Goal: Transaction & Acquisition: Purchase product/service

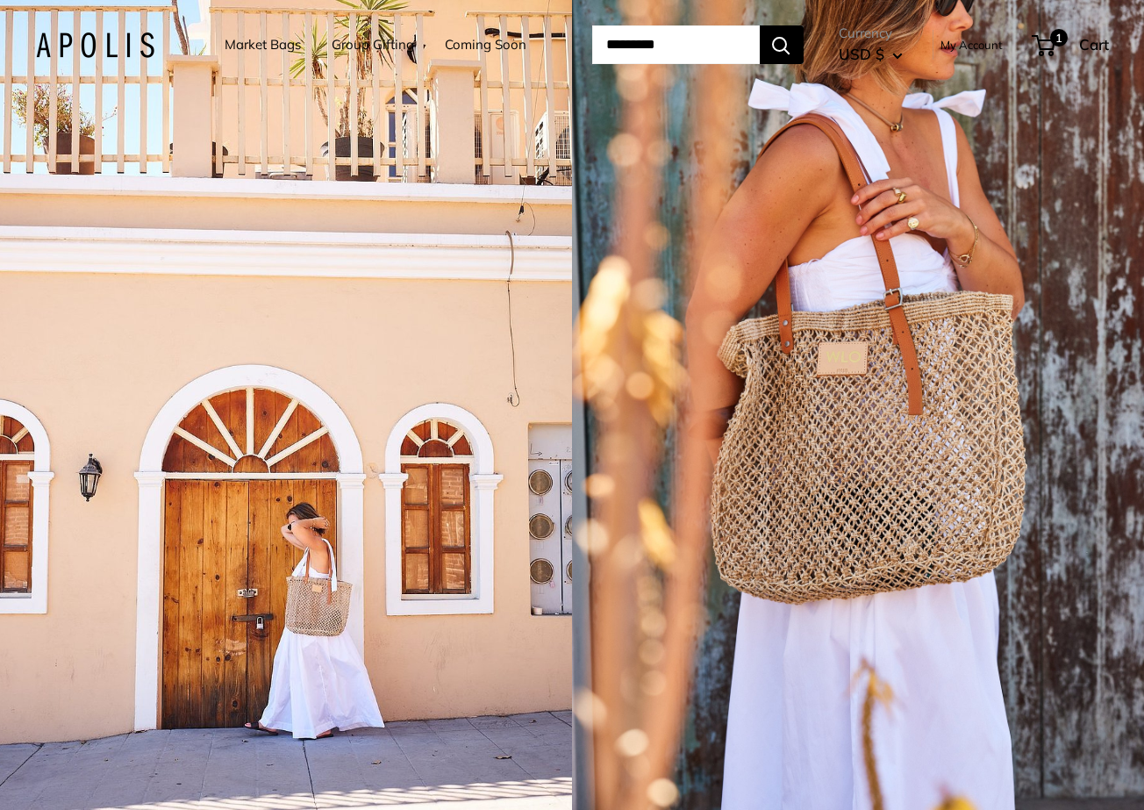
click at [247, 47] on link "Market Bags" at bounding box center [263, 44] width 76 height 25
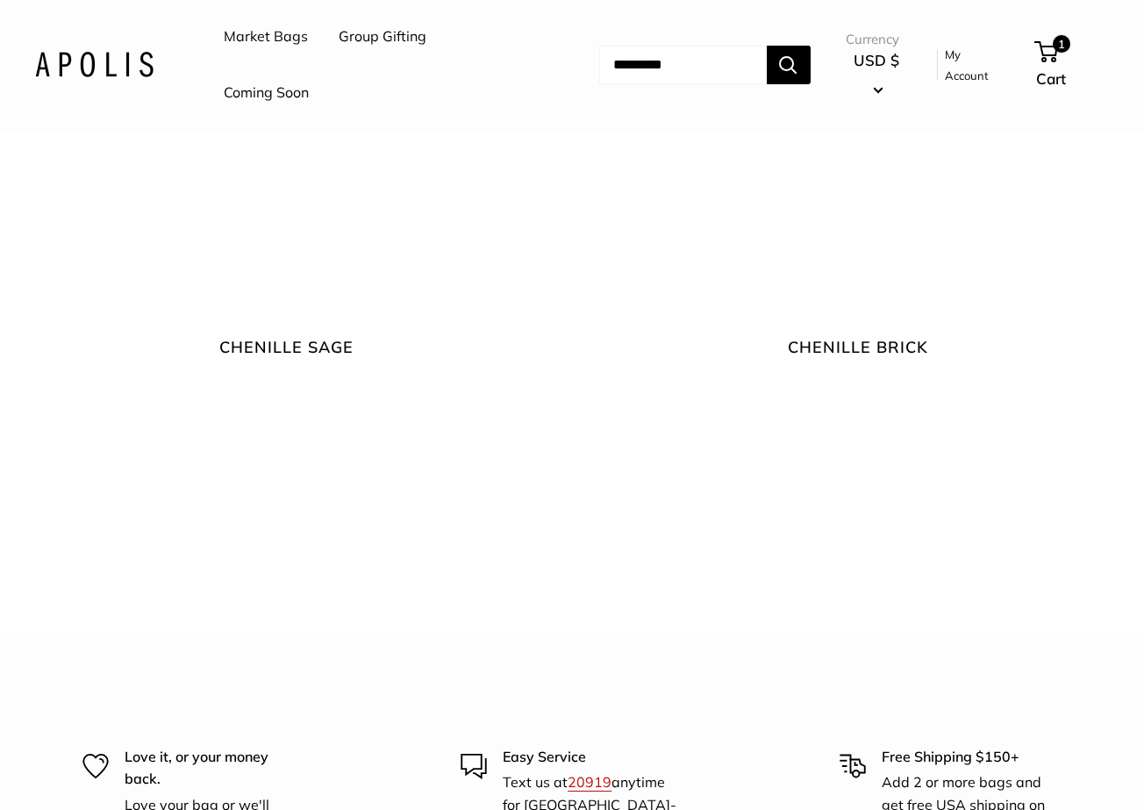
scroll to position [4817, 0]
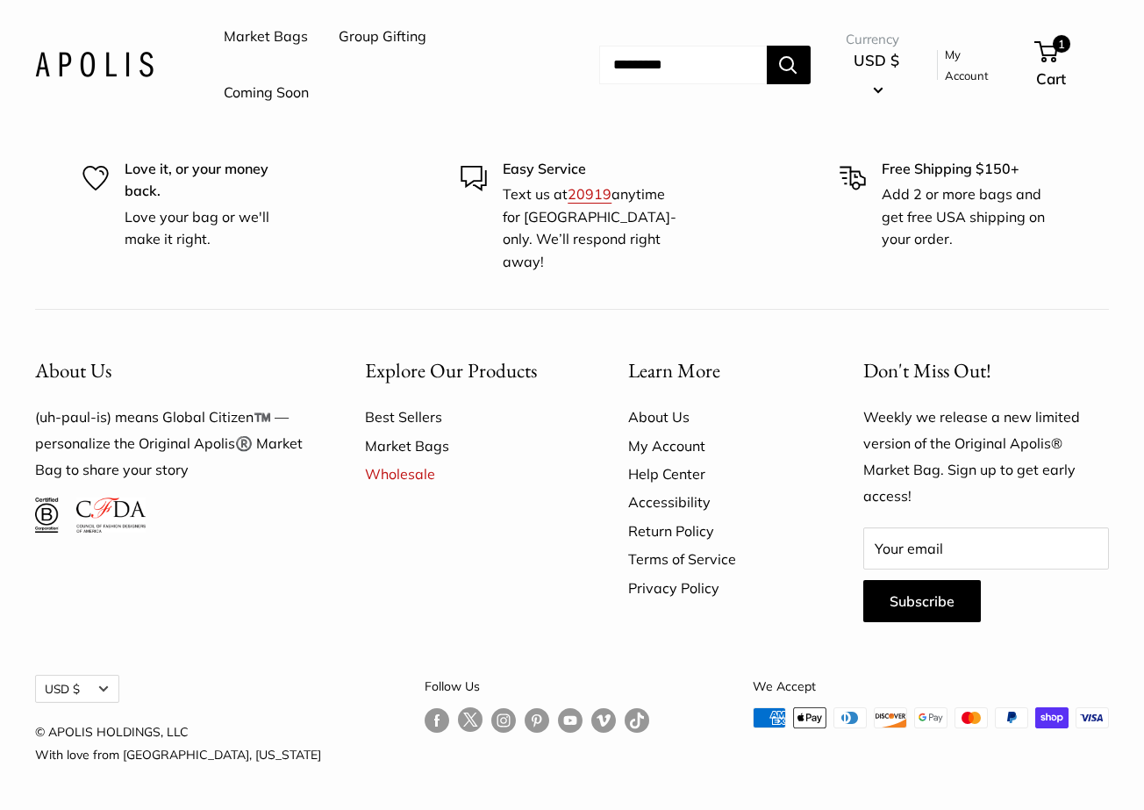
click at [402, 410] on link "Best Sellers" at bounding box center [466, 417] width 202 height 28
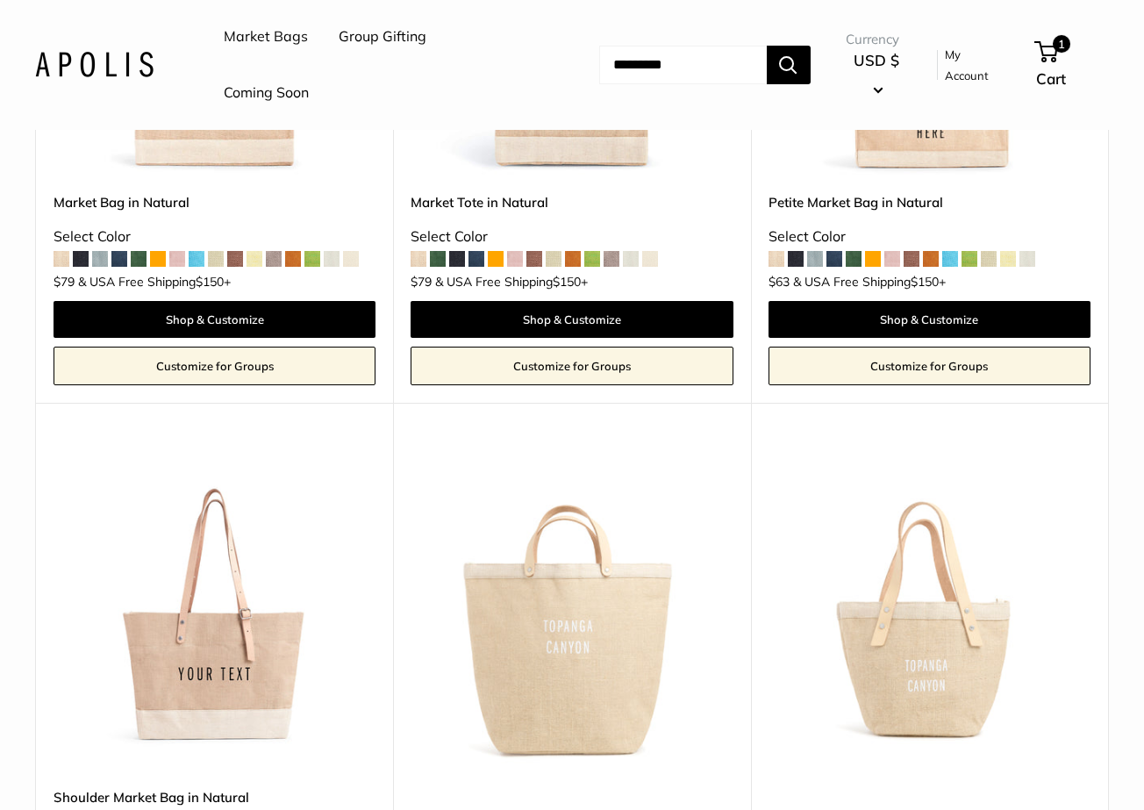
scroll to position [814, 0]
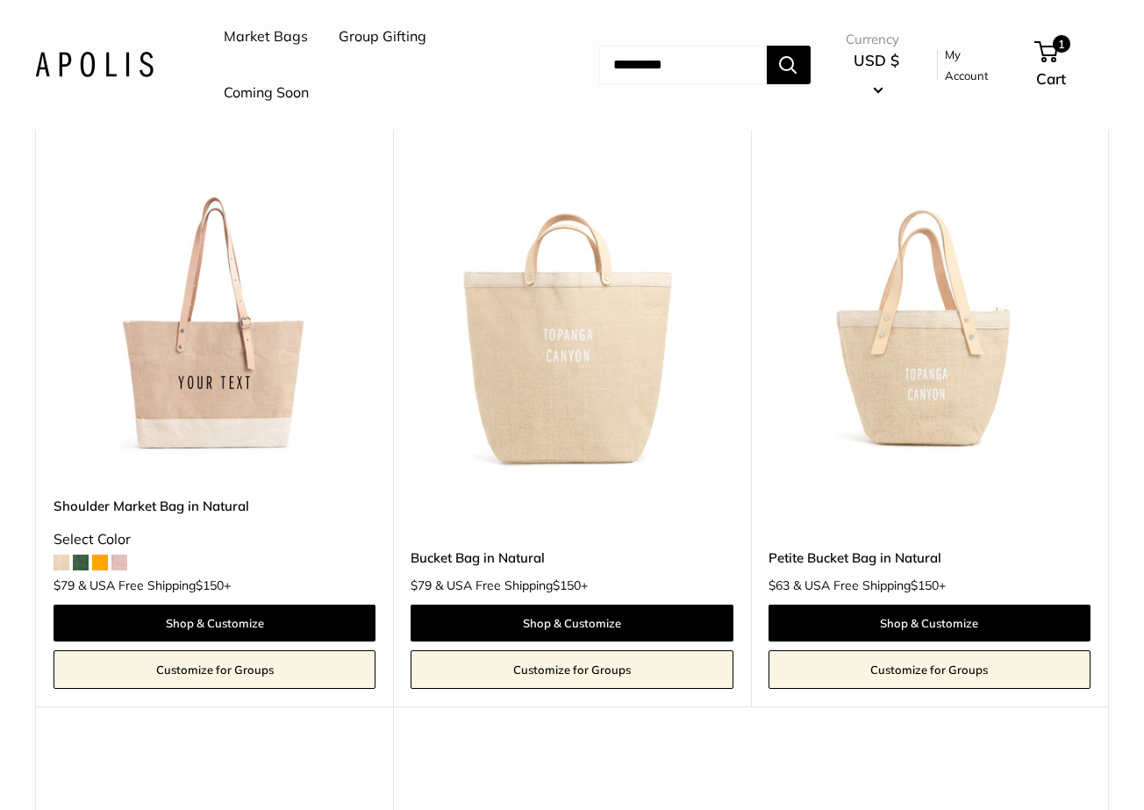
click at [0, 0] on img at bounding box center [0, 0] width 0 height 0
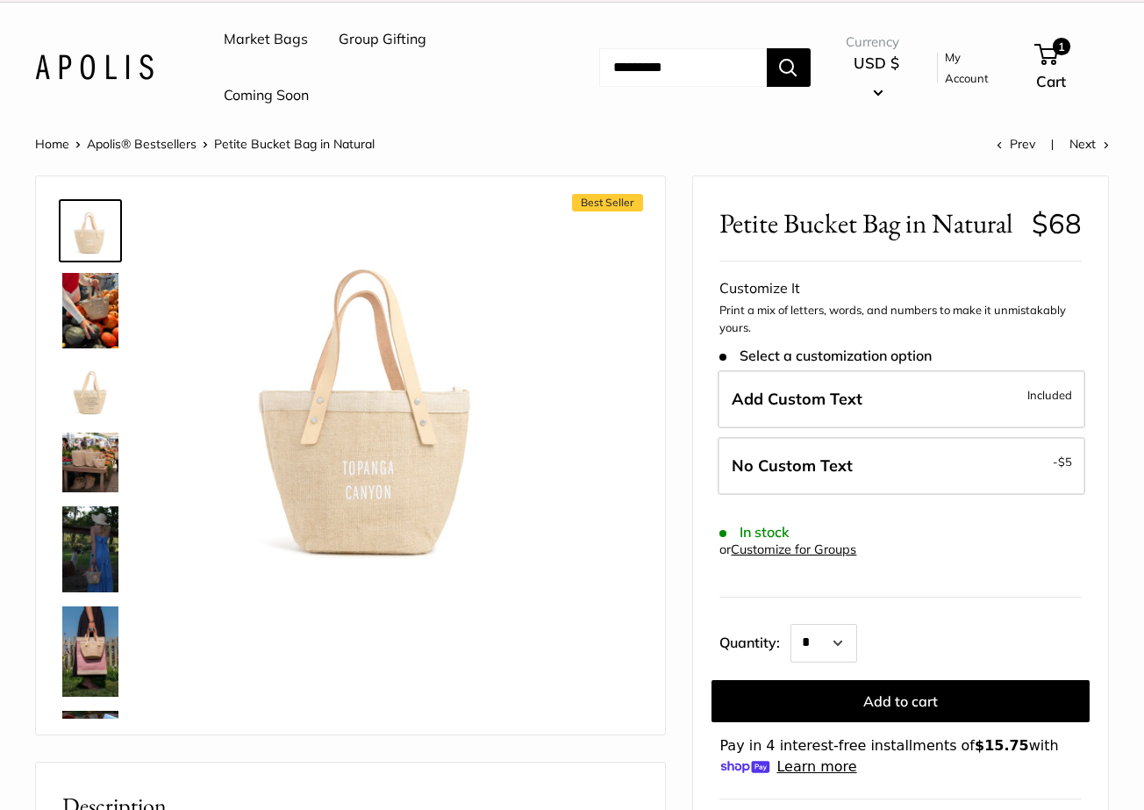
scroll to position [25, 0]
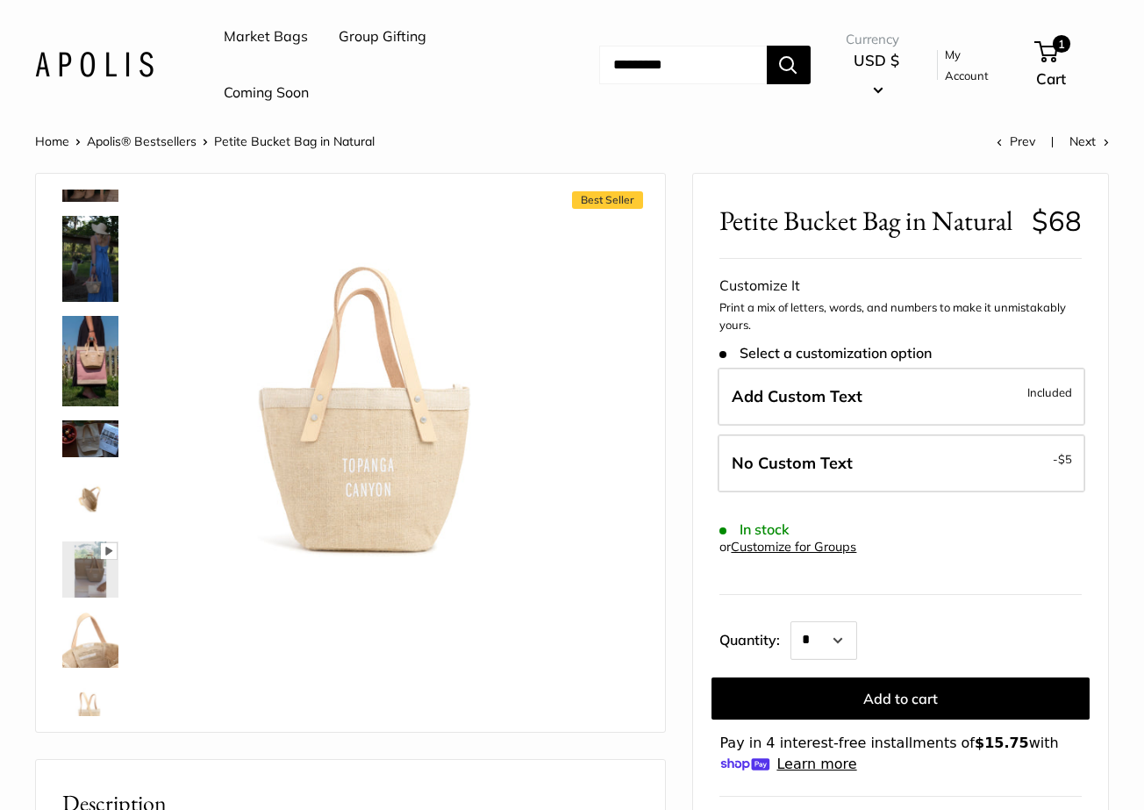
click at [81, 437] on img at bounding box center [90, 438] width 56 height 36
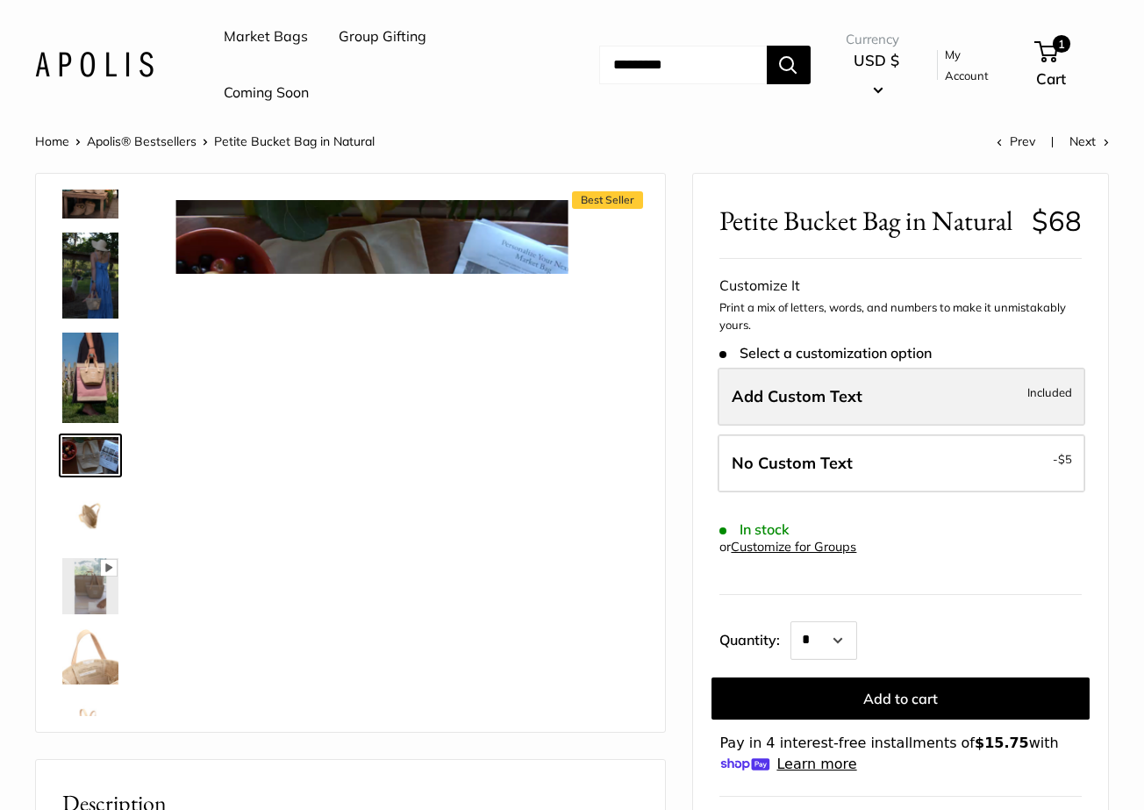
scroll to position [0, 0]
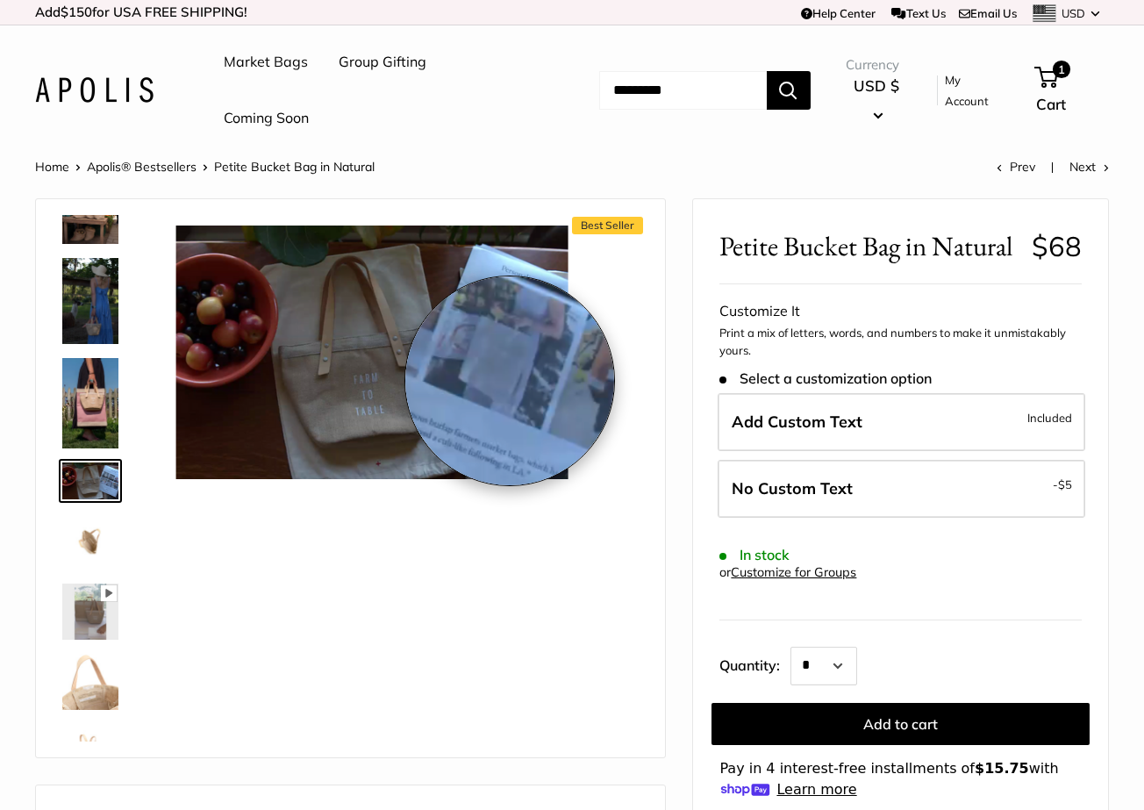
click at [511, 382] on img at bounding box center [371, 353] width 391 height 254
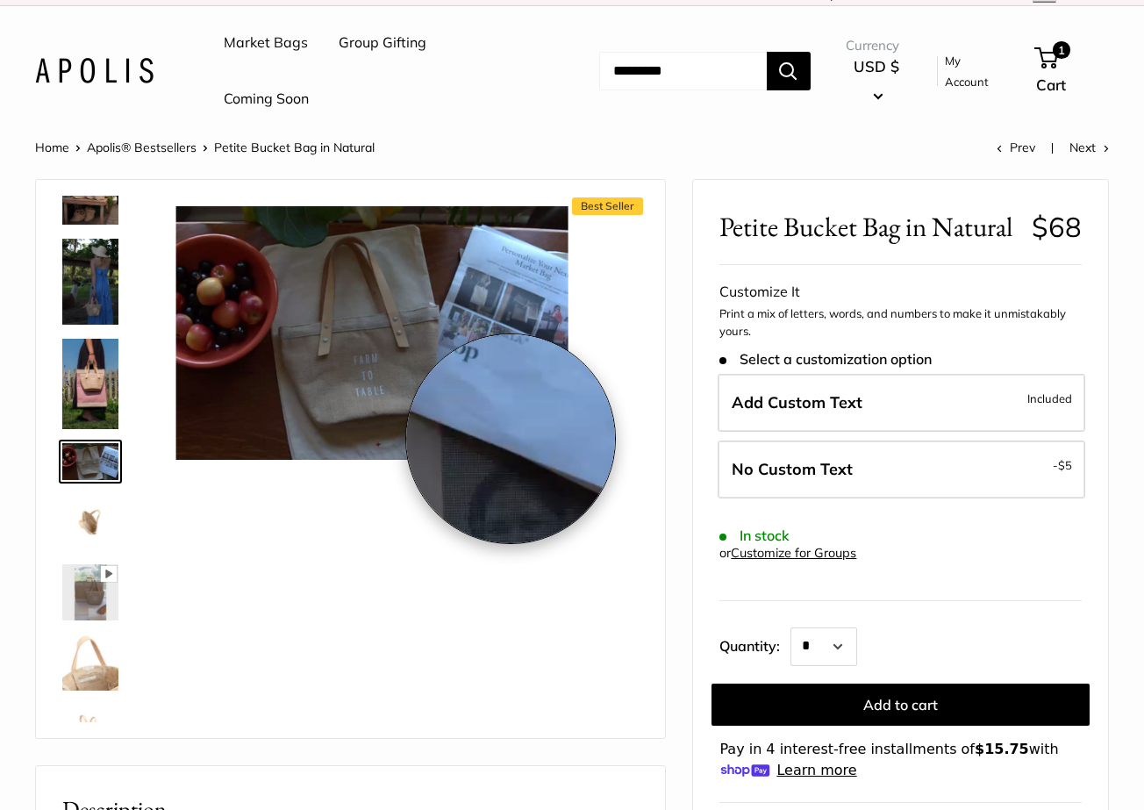
scroll to position [4, 0]
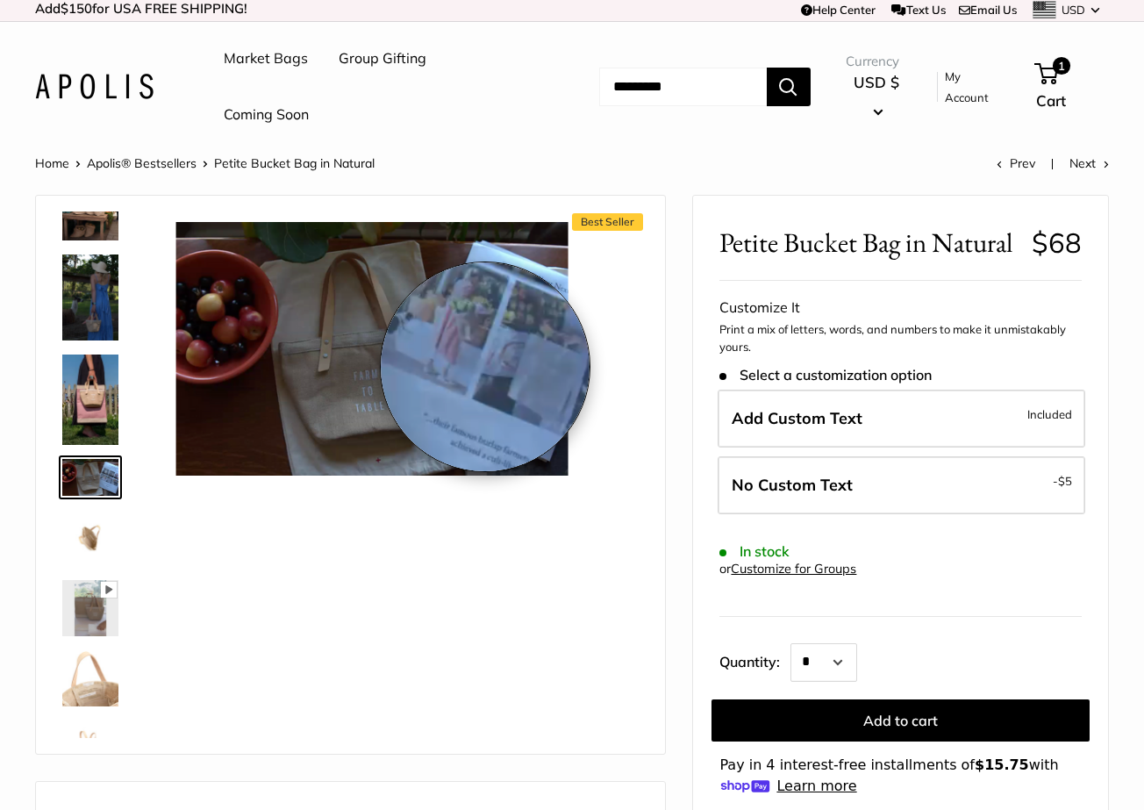
click at [477, 337] on img at bounding box center [371, 349] width 391 height 254
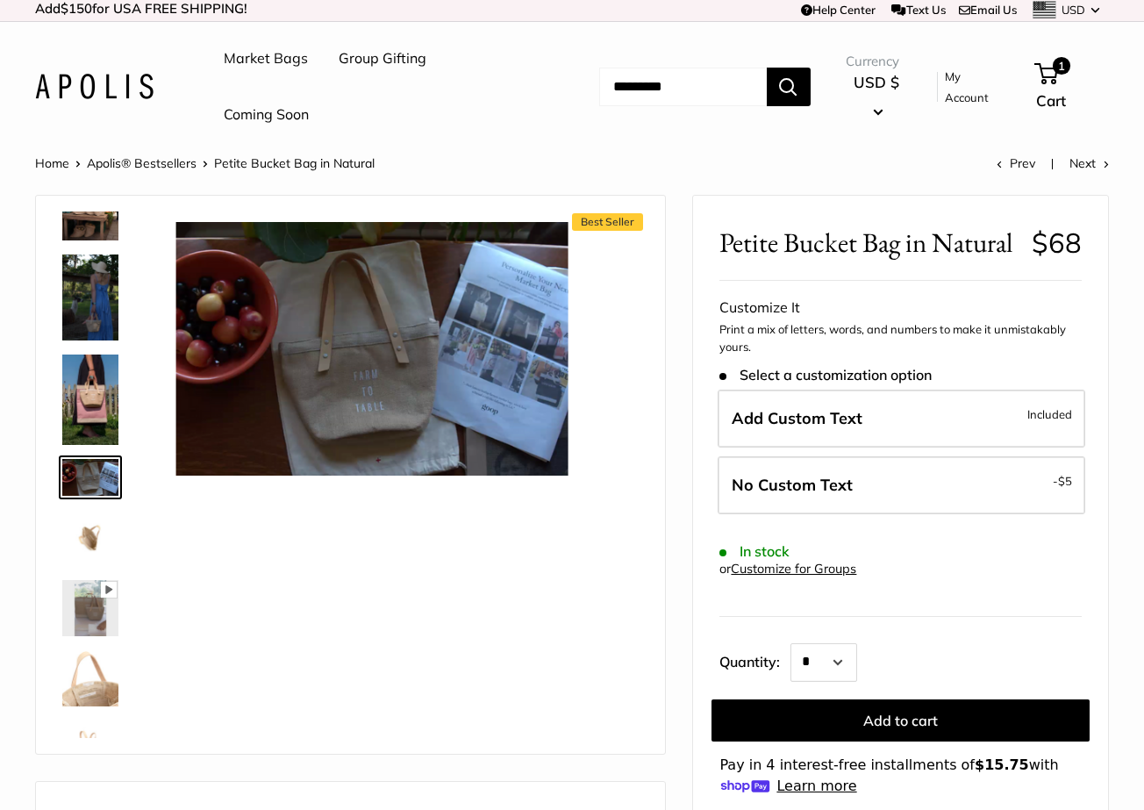
click at [107, 580] on img at bounding box center [90, 608] width 56 height 56
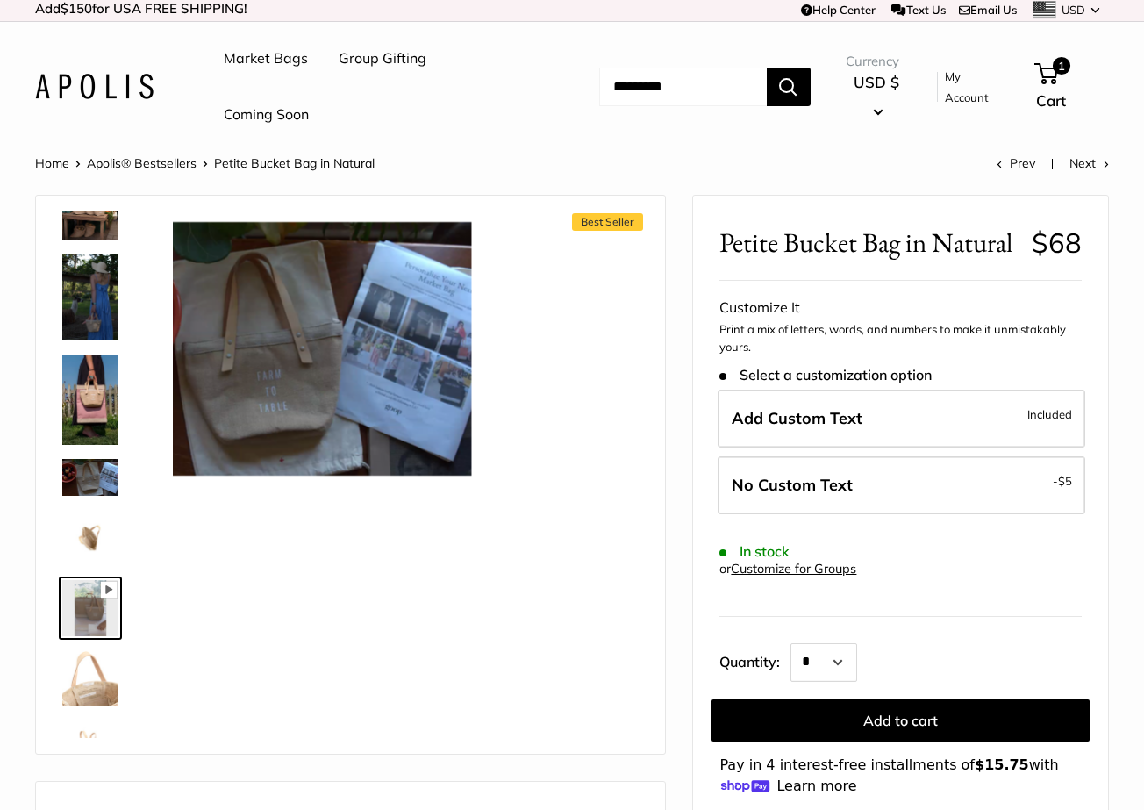
scroll to position [403, 0]
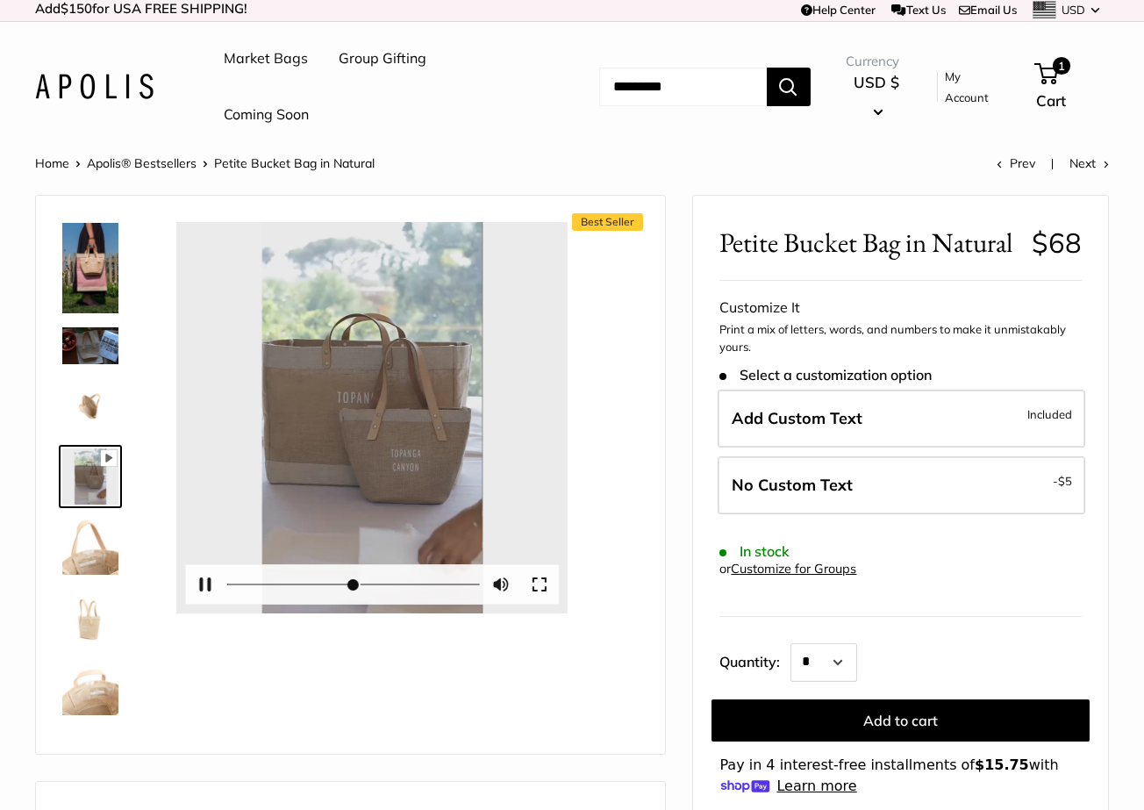
click at [388, 396] on div at bounding box center [371, 417] width 391 height 391
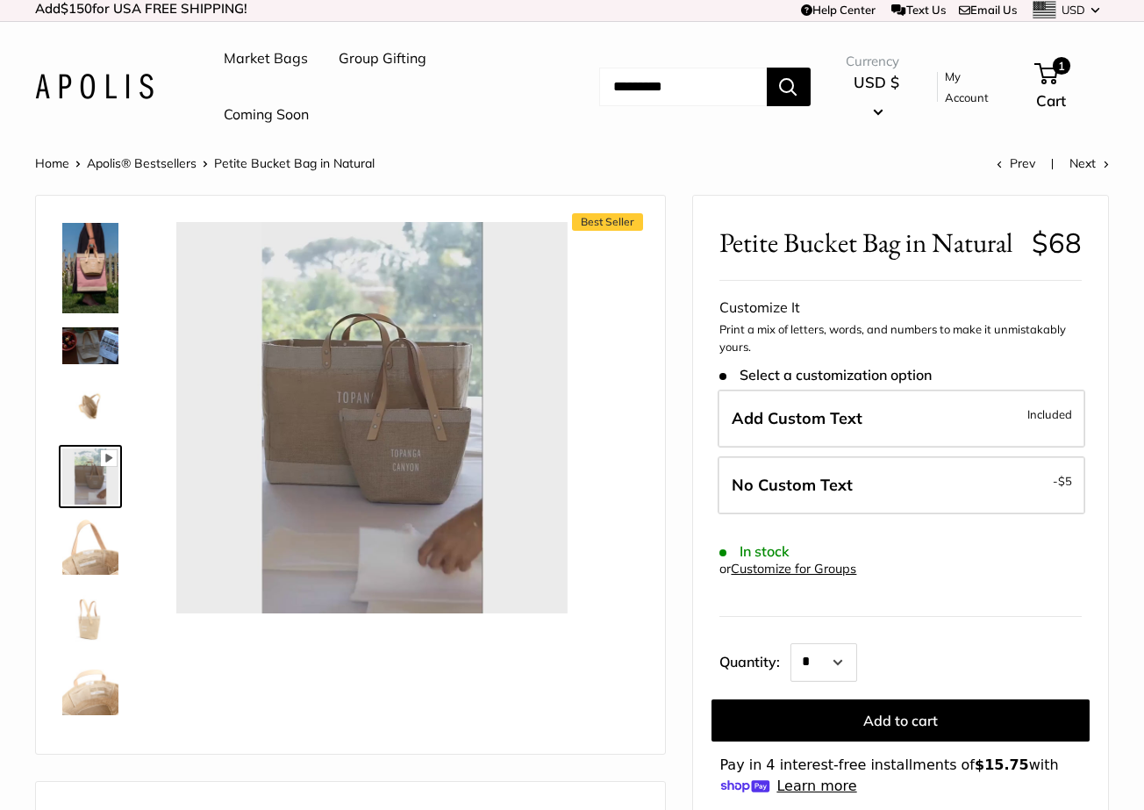
type input "*"
click at [103, 405] on img at bounding box center [90, 406] width 56 height 56
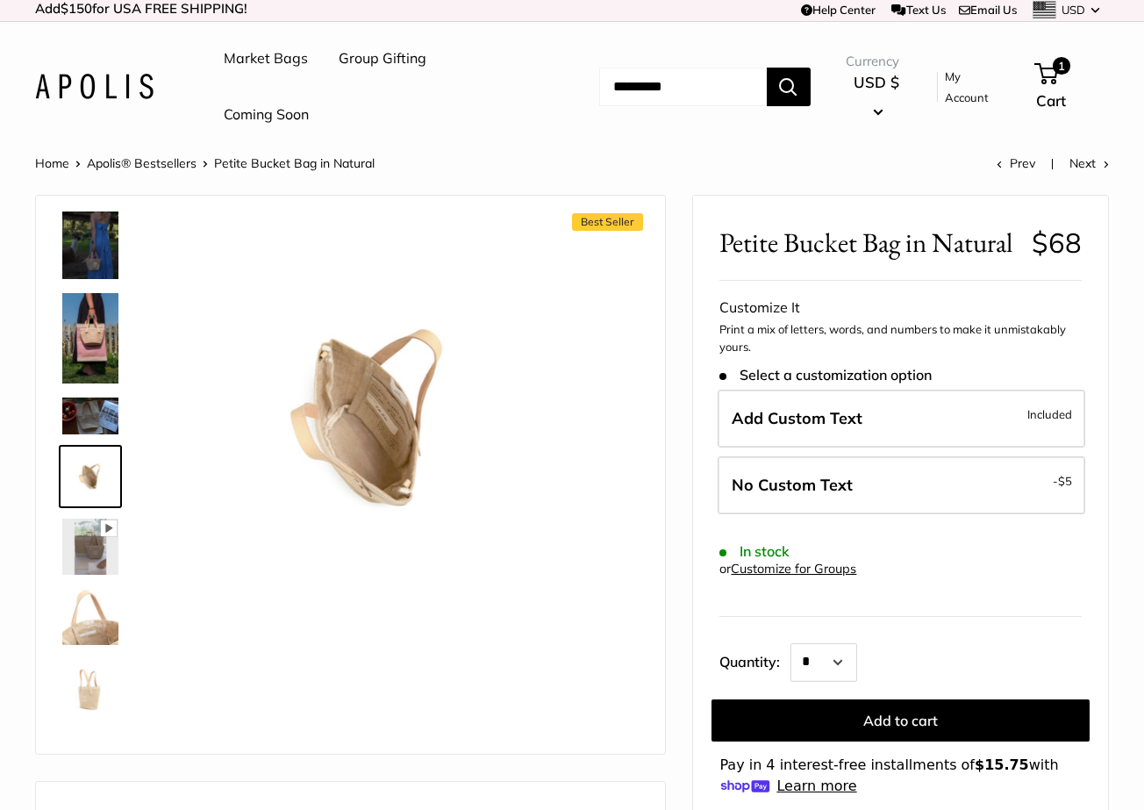
click at [90, 345] on img at bounding box center [90, 338] width 56 height 90
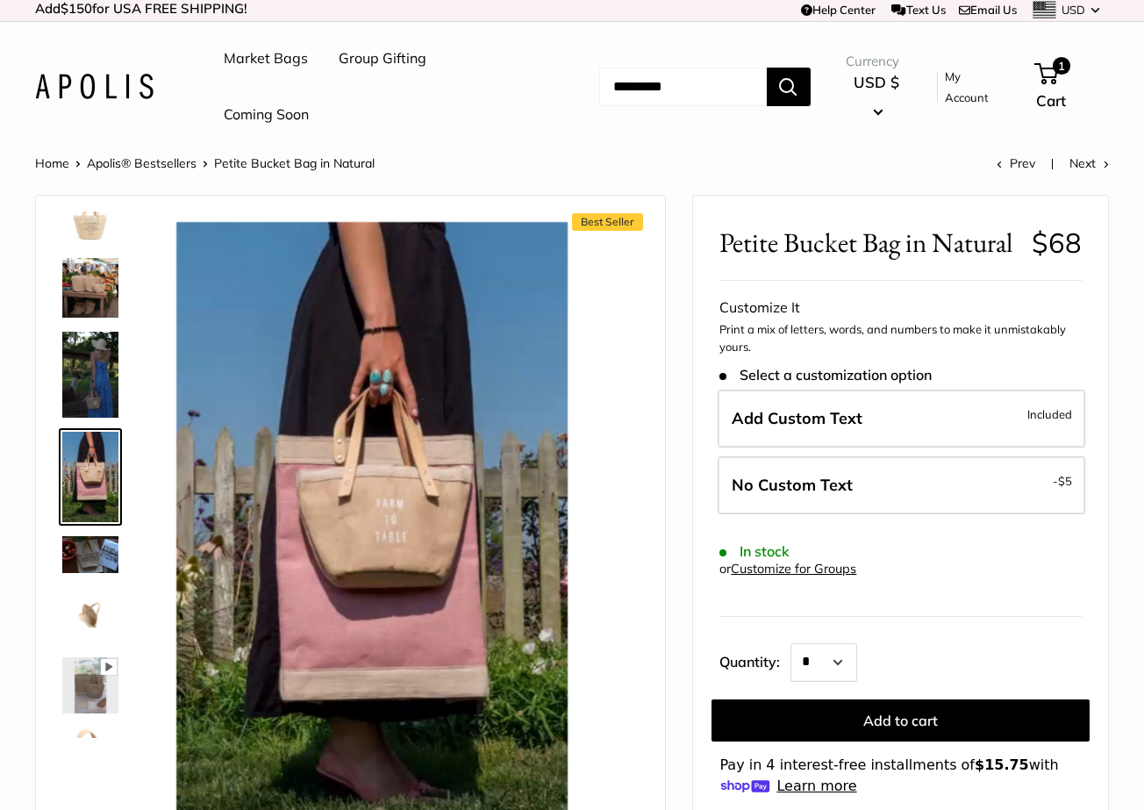
click at [91, 389] on img at bounding box center [90, 374] width 56 height 85
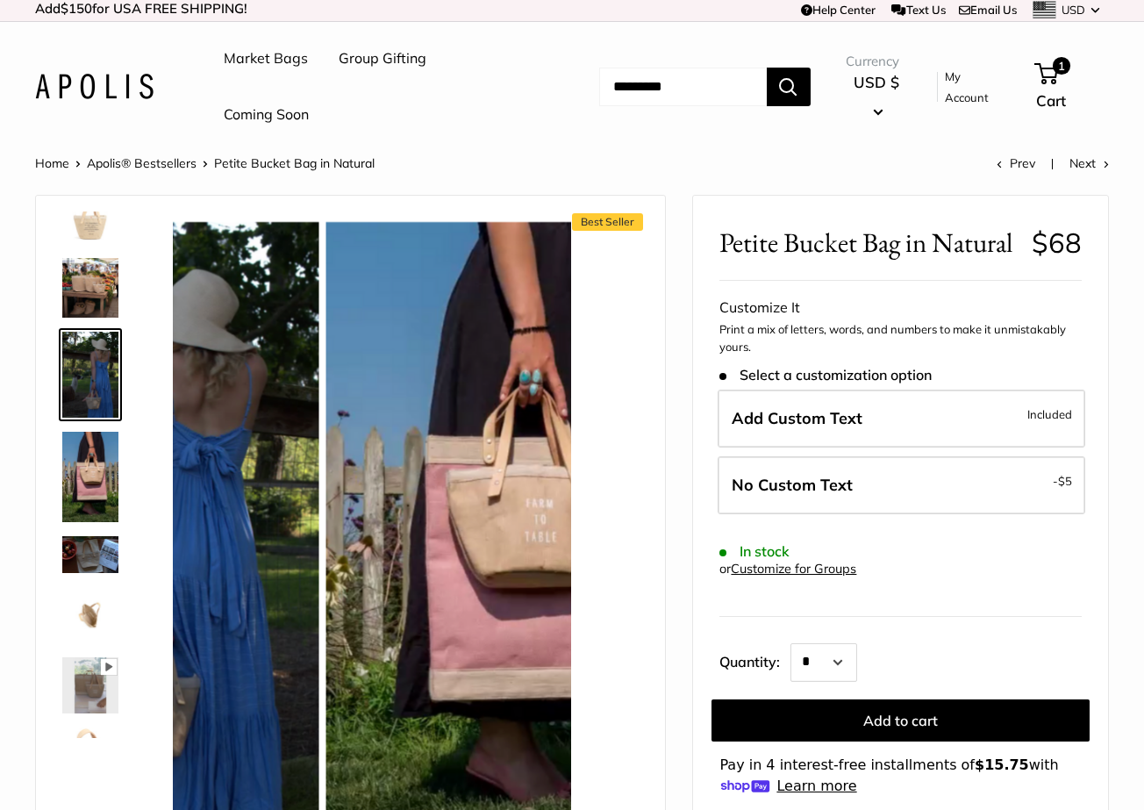
scroll to position [91, 0]
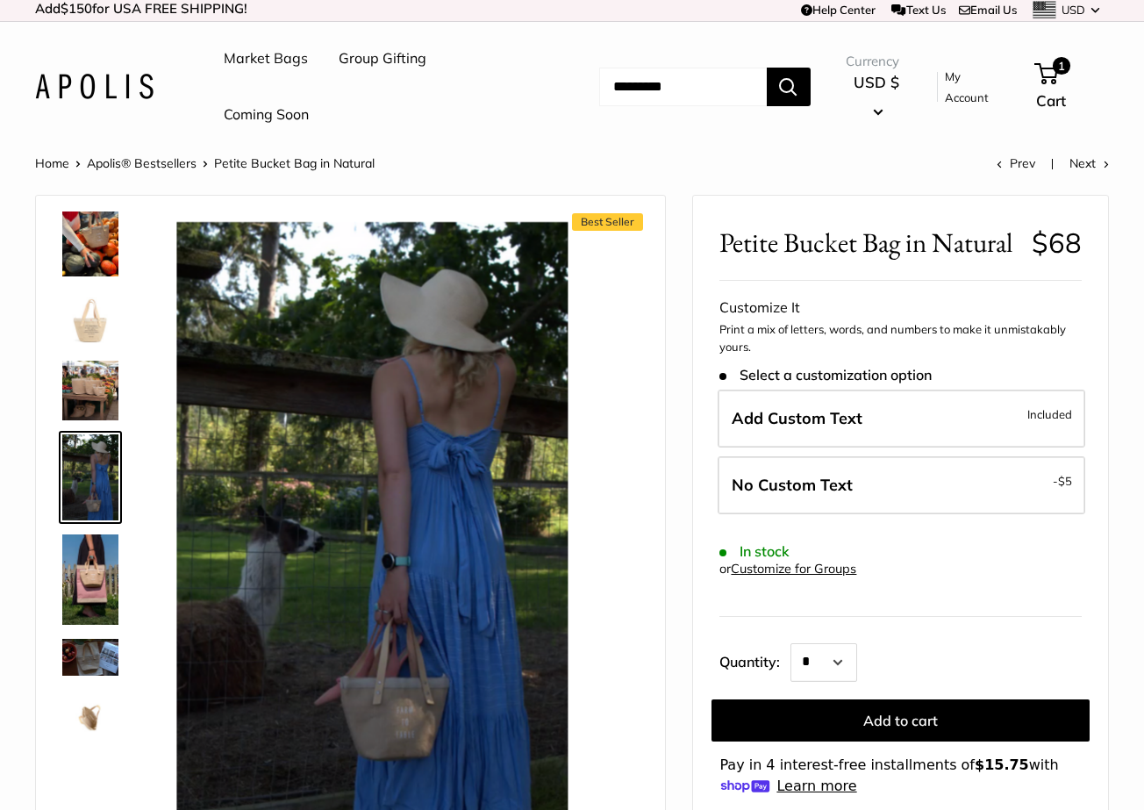
click at [91, 335] on img at bounding box center [90, 319] width 56 height 56
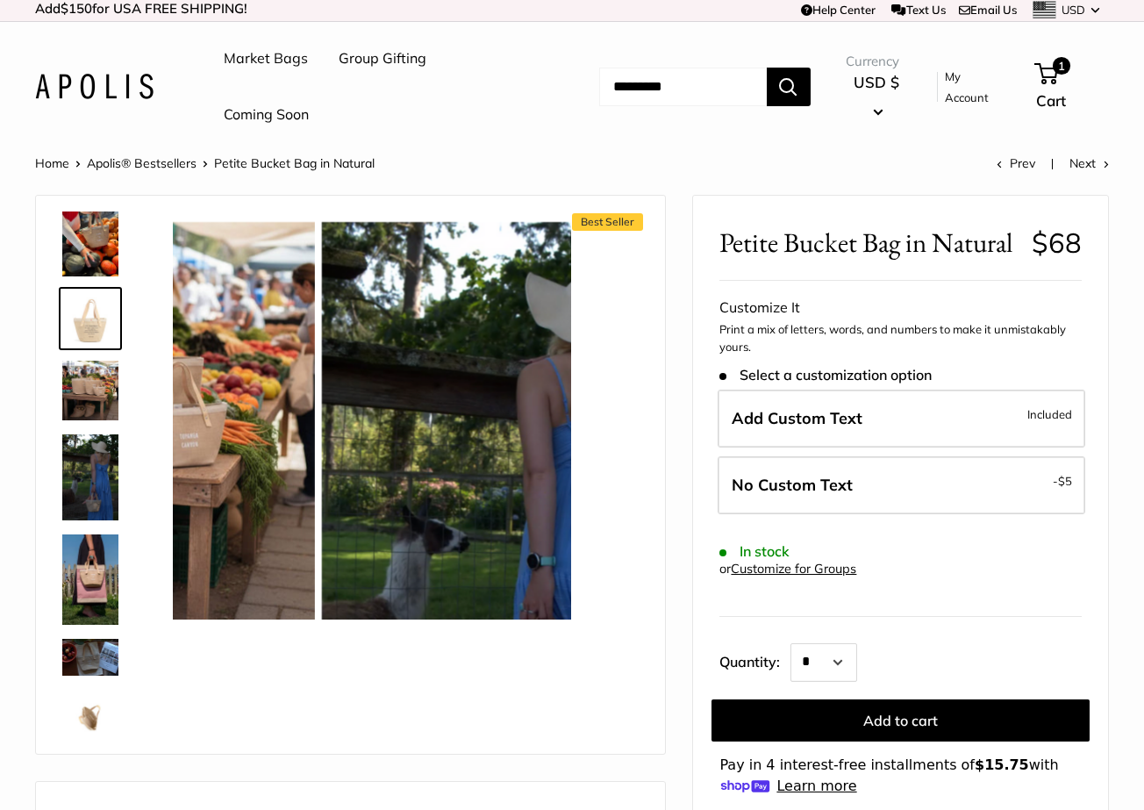
scroll to position [0, 0]
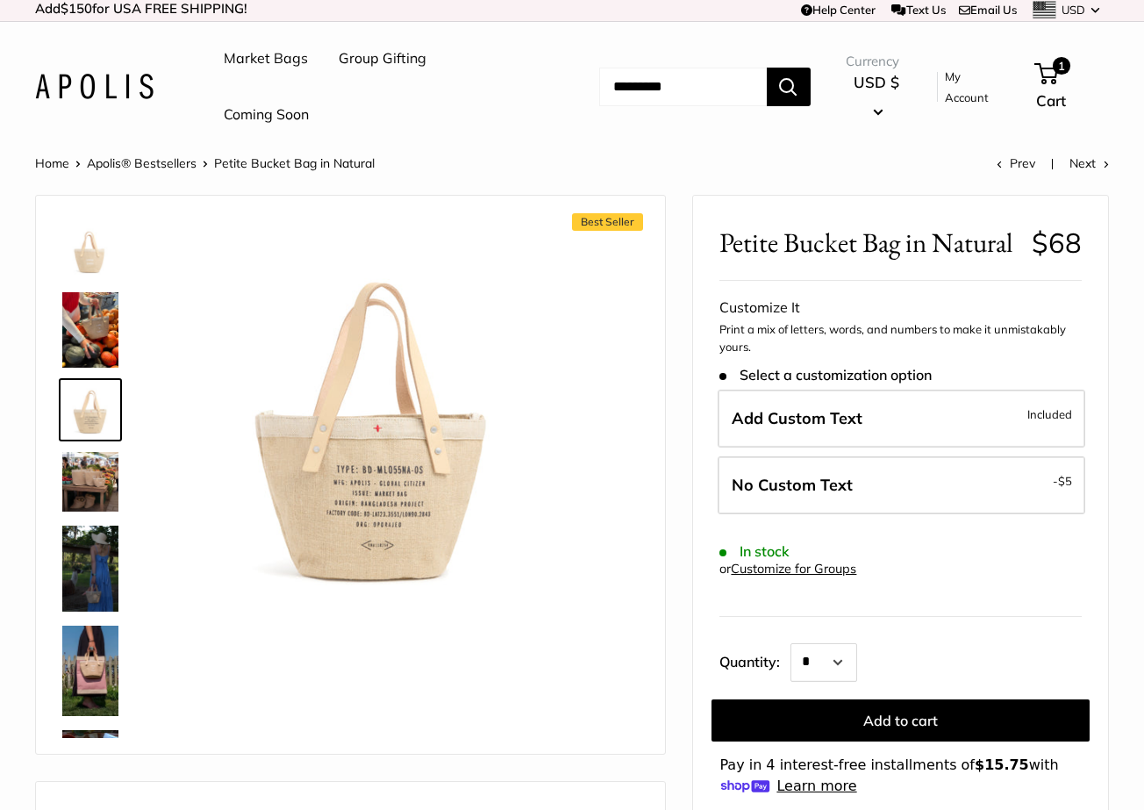
click at [96, 495] on img at bounding box center [90, 482] width 56 height 60
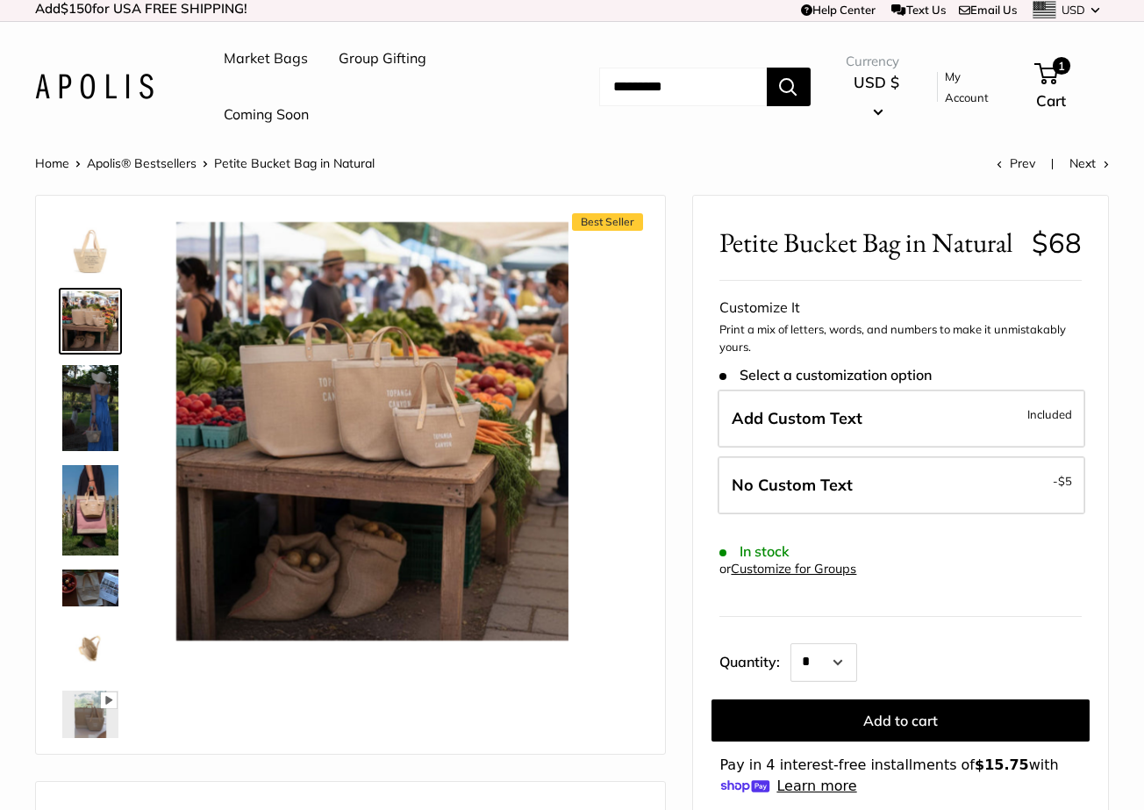
click at [96, 513] on img at bounding box center [90, 510] width 56 height 90
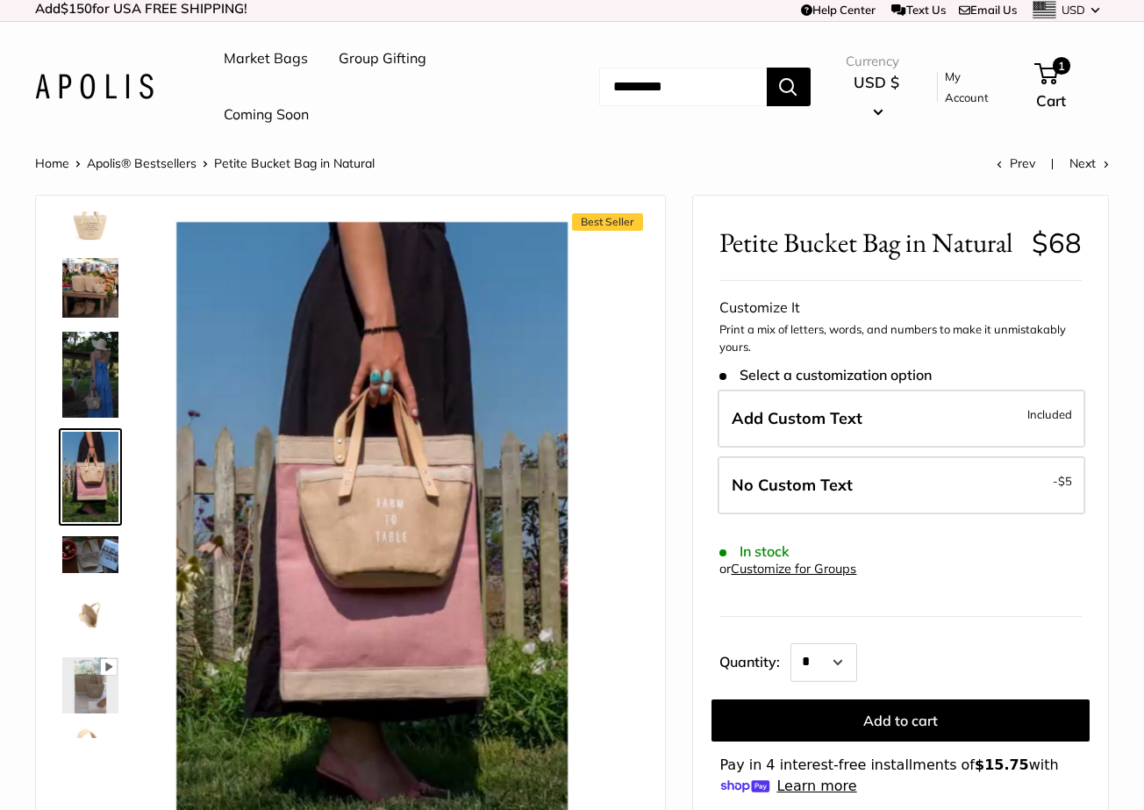
click at [101, 541] on img at bounding box center [90, 554] width 56 height 36
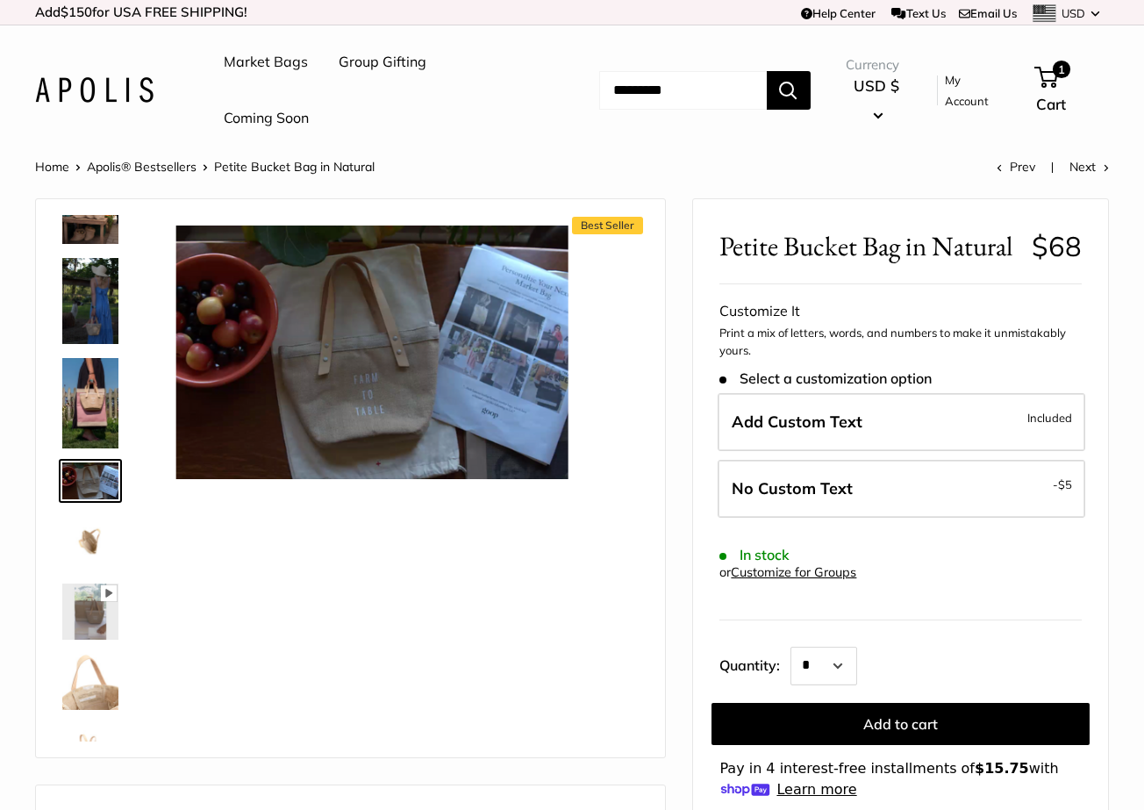
click at [88, 283] on img at bounding box center [90, 300] width 56 height 85
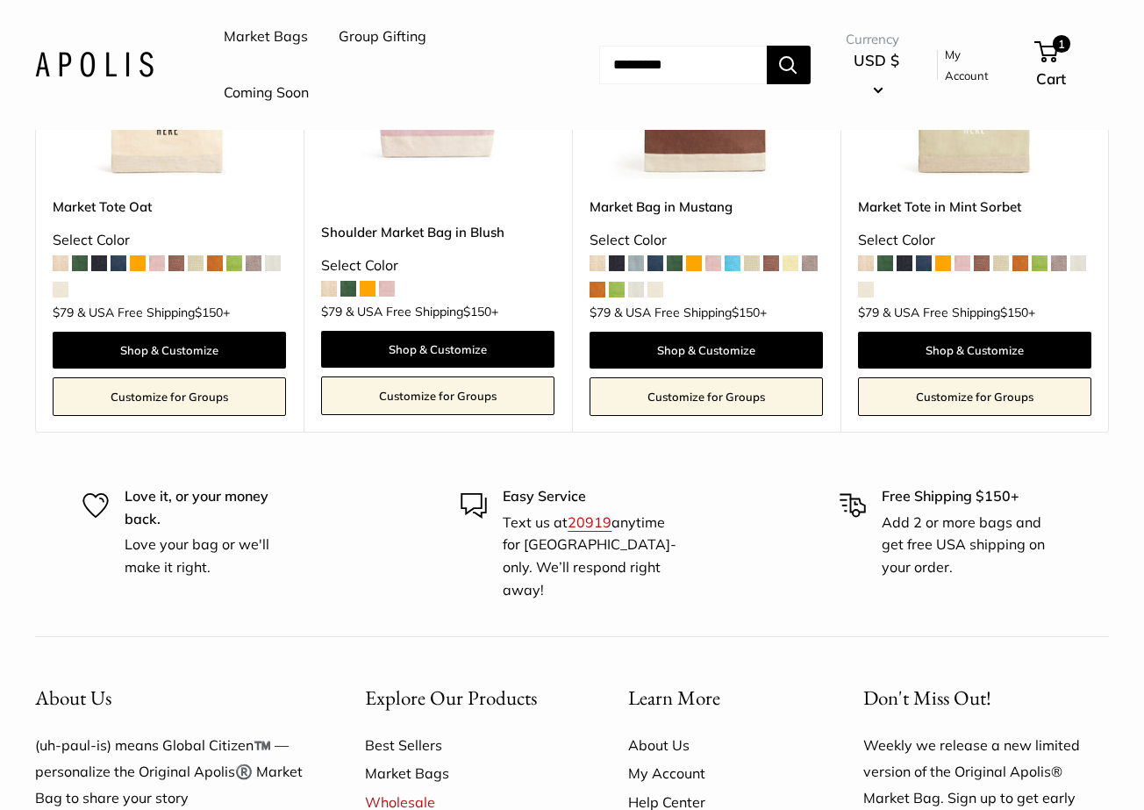
scroll to position [4011, 0]
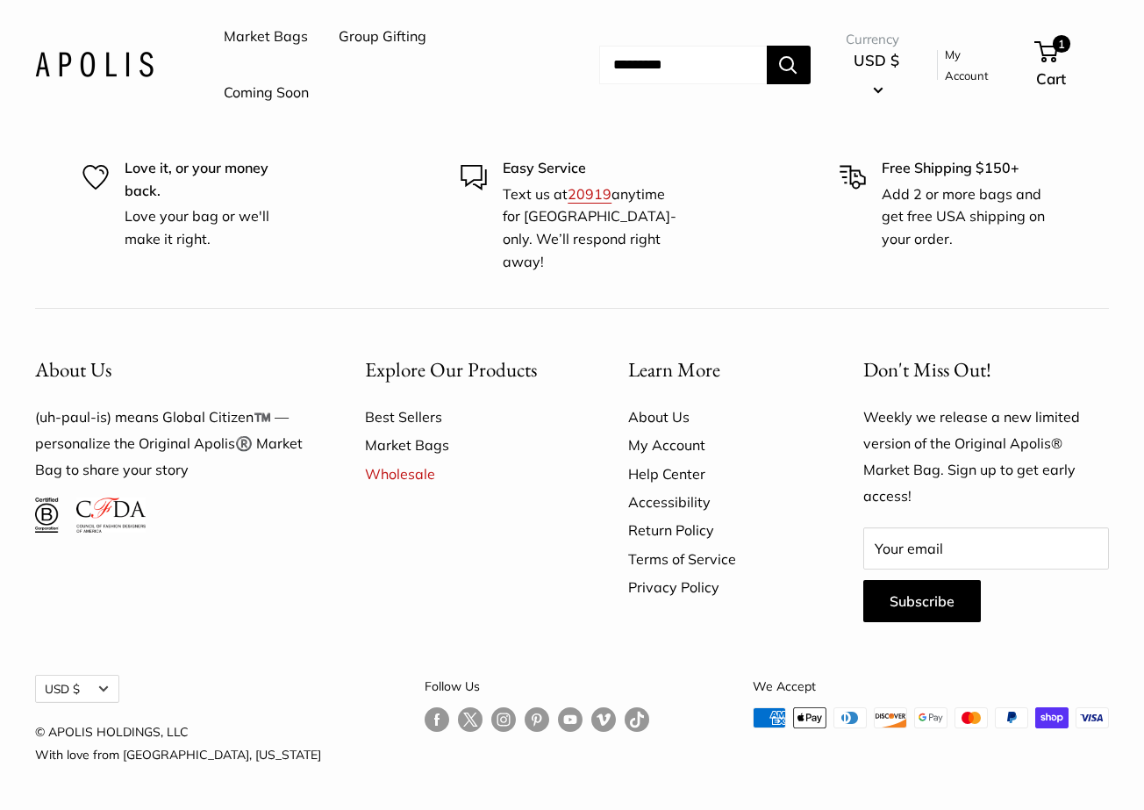
click at [427, 437] on link "Market Bags" at bounding box center [466, 445] width 202 height 28
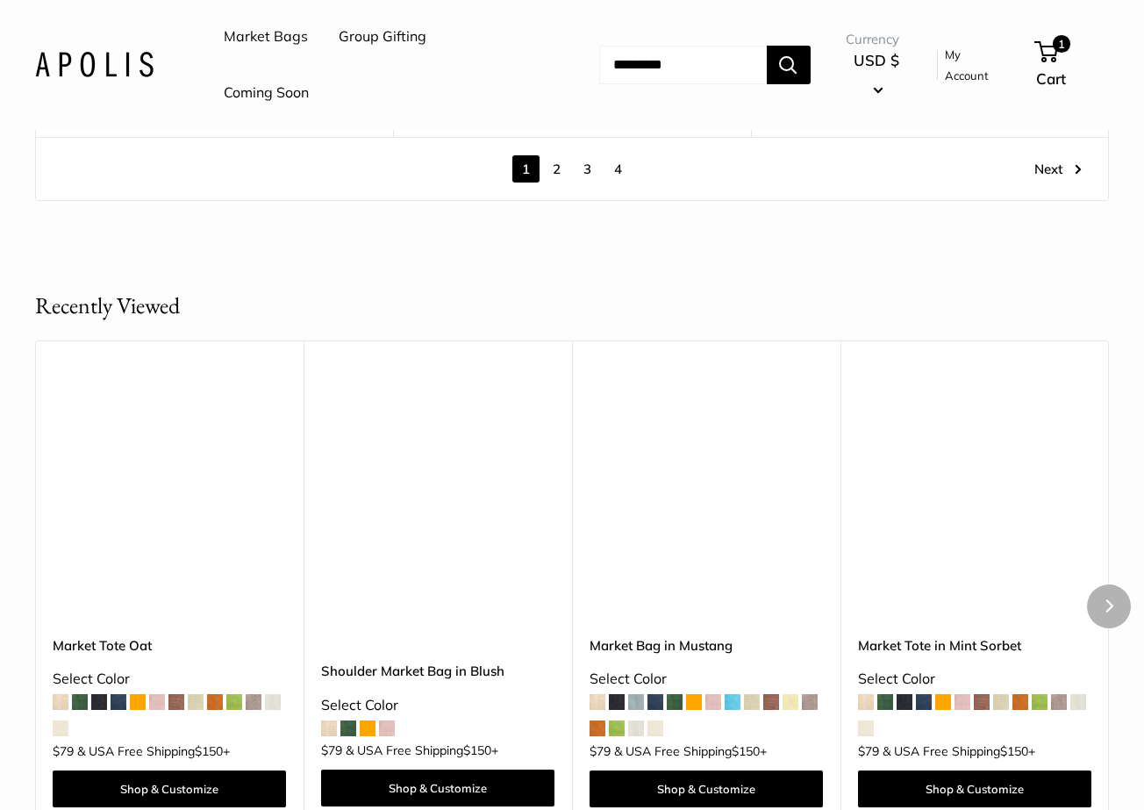
scroll to position [9679, 0]
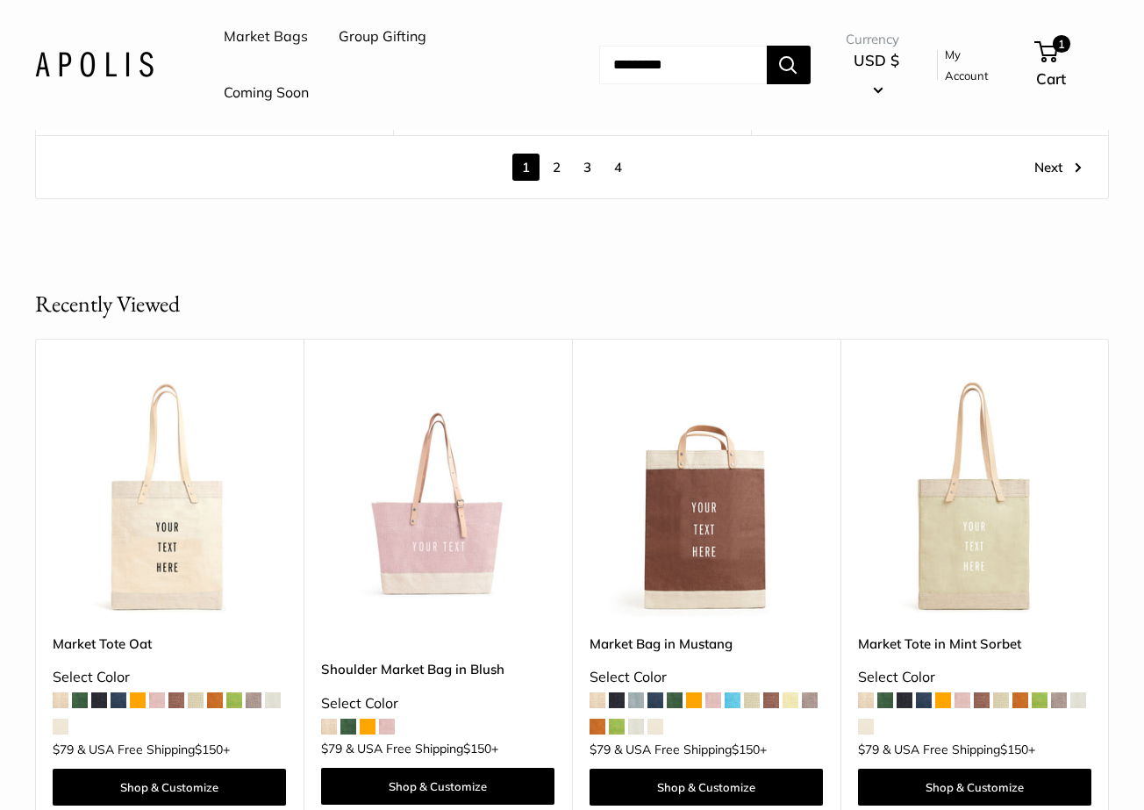
click at [659, 63] on input "Search..." at bounding box center [683, 65] width 168 height 39
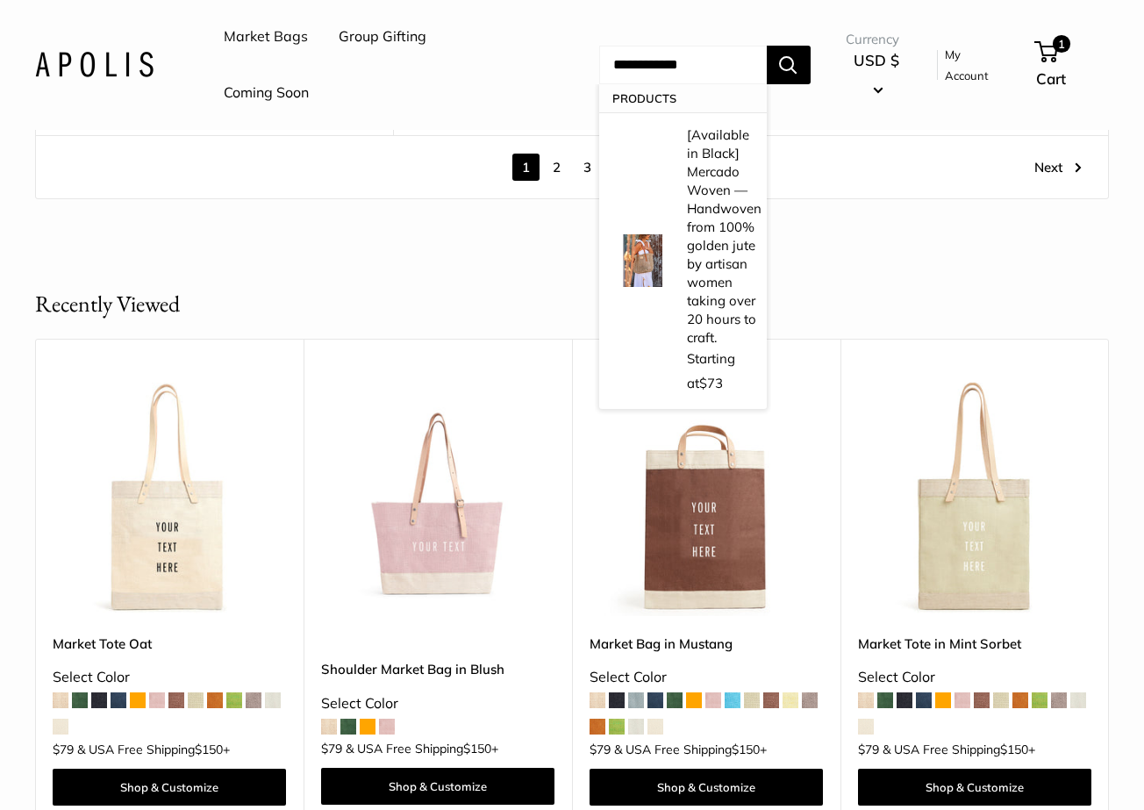
type input "**********"
click at [767, 46] on button "Search" at bounding box center [789, 65] width 44 height 39
